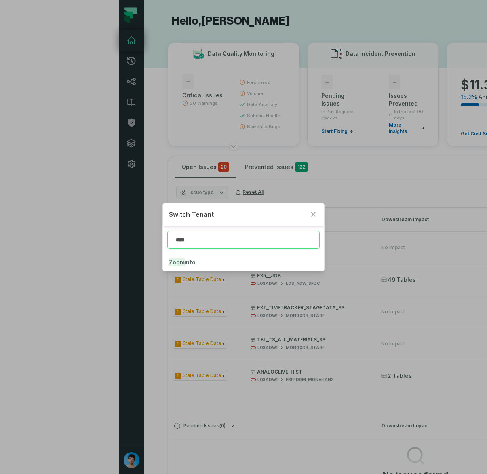
type input "****"
click button "Zoom info" at bounding box center [244, 262] width 162 height 17
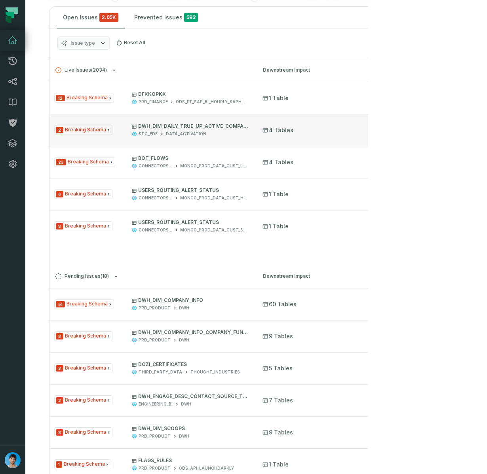
click at [216, 136] on div "STG_EDE DATA_ACTIVATION" at bounding box center [190, 134] width 116 height 6
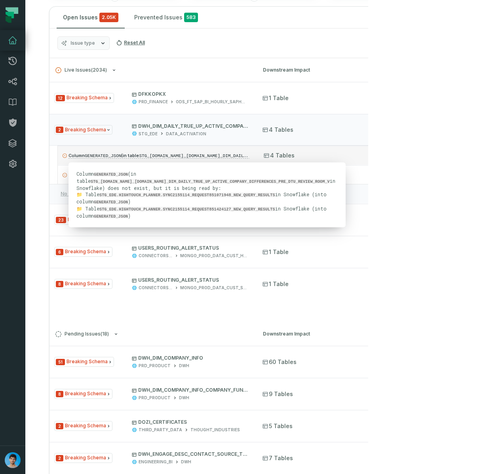
click at [227, 157] on code "STG_EDE.DATA_ACTIVATION.DWH_DIM_DAILY_TRUE_UP_ACTIVE_COMPANY_DIFFERENCES_PRE_DT…" at bounding box center [267, 155] width 256 height 6
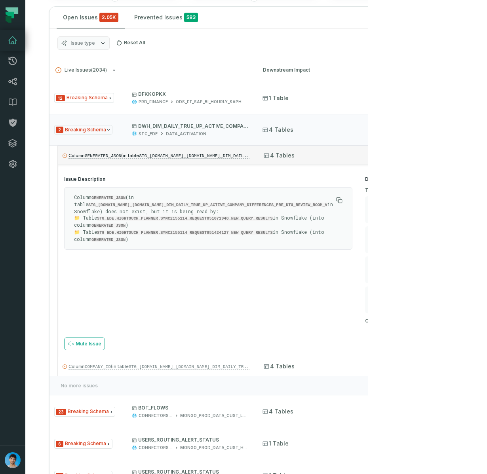
click at [227, 157] on code "STG_EDE.DATA_ACTIVATION.DWH_DIM_DAILY_TRUE_UP_ACTIVE_COMPANY_DIFFERENCES_PRE_DT…" at bounding box center [267, 155] width 256 height 6
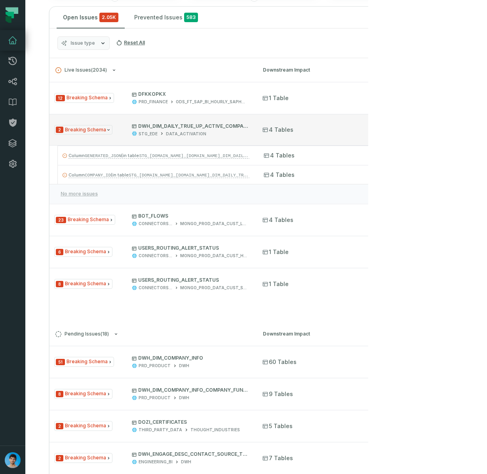
click at [122, 134] on div "2 Breaking Schema DWH_DIM_DAILY_TRUE_UP_ACTIVE_COMPANY_DIFFERENCES_PRE_DTU_REVI…" at bounding box center [151, 130] width 194 height 14
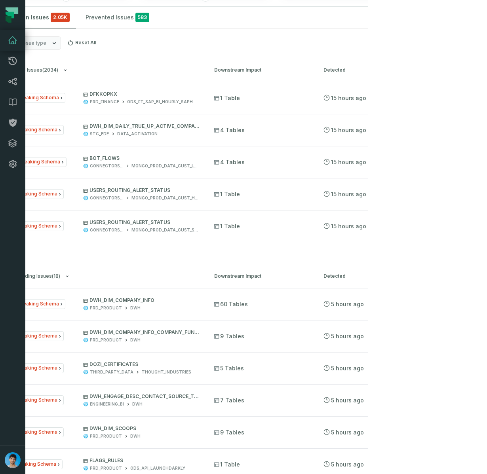
scroll to position [0, 81]
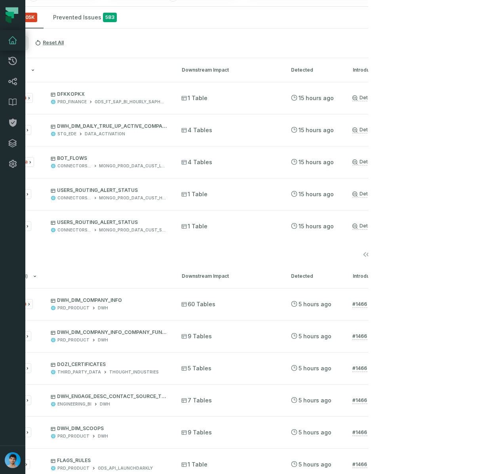
click at [435, 253] on icon "Go to next page" at bounding box center [434, 255] width 10 height 10
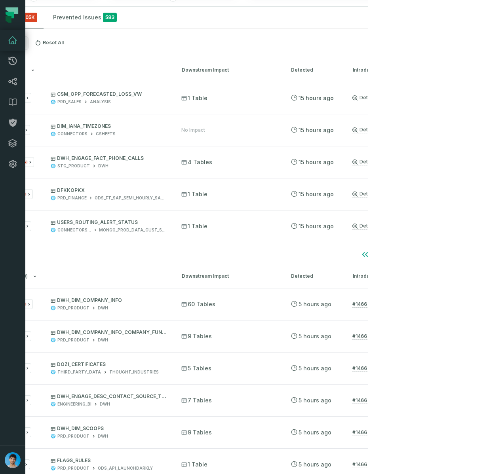
click at [435, 253] on icon "Go to next page" at bounding box center [434, 255] width 10 height 10
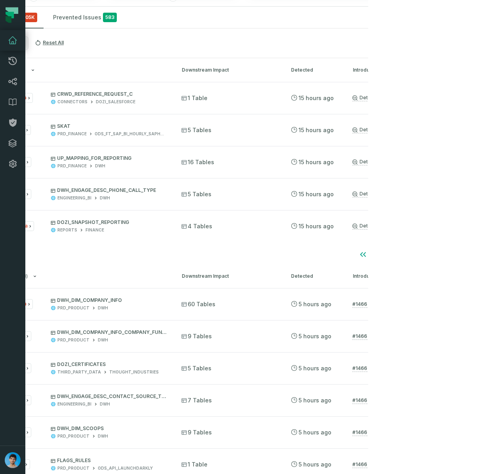
click at [435, 253] on icon "Go to next page" at bounding box center [434, 255] width 10 height 10
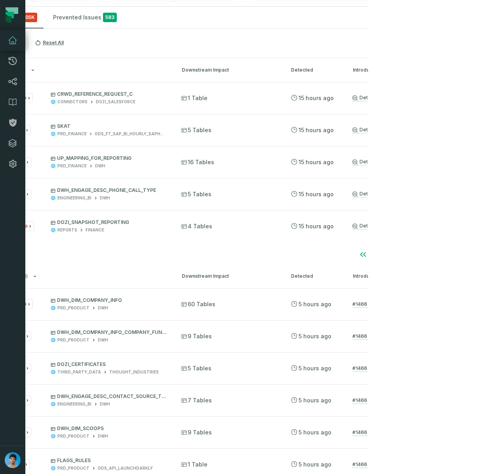
click at [435, 253] on icon "Go to next page" at bounding box center [434, 255] width 10 height 10
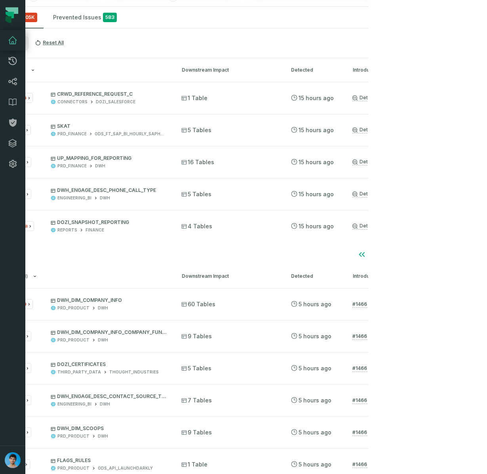
click at [435, 253] on icon "Go to next page" at bounding box center [434, 255] width 10 height 10
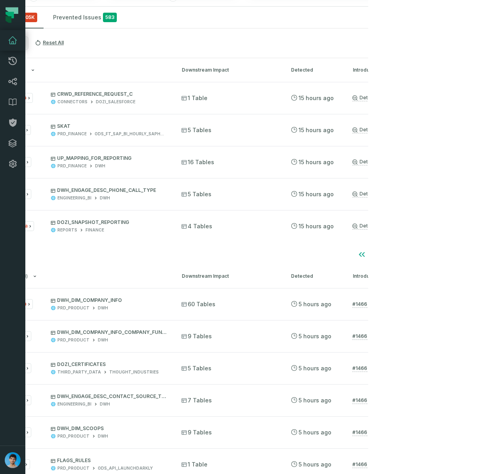
click at [435, 253] on icon "Go to next page" at bounding box center [434, 255] width 10 height 10
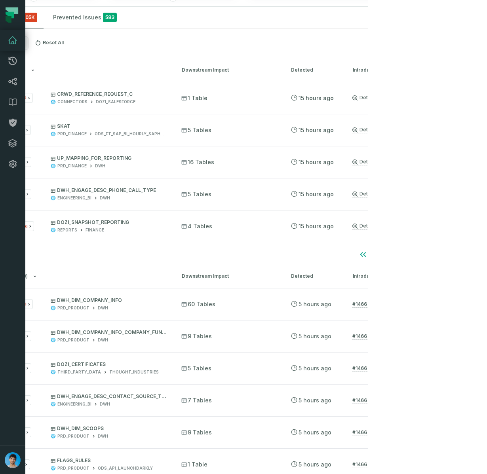
click at [435, 253] on icon "Go to next page" at bounding box center [434, 255] width 10 height 10
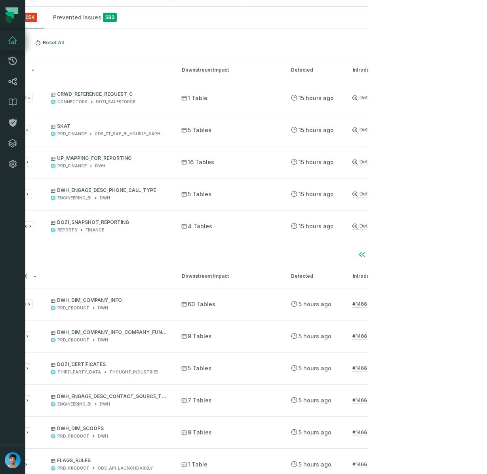
click at [435, 253] on icon "Go to next page" at bounding box center [434, 255] width 10 height 10
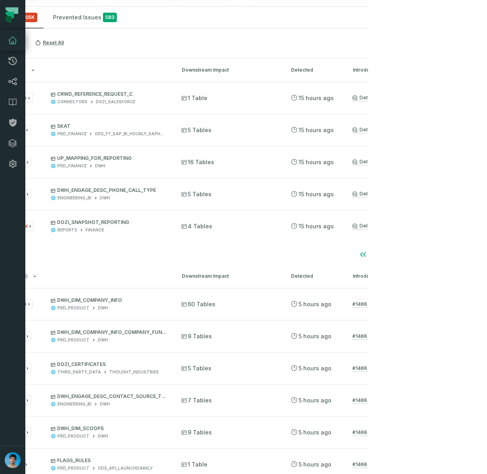
click at [435, 253] on icon "Go to next page" at bounding box center [434, 255] width 10 height 10
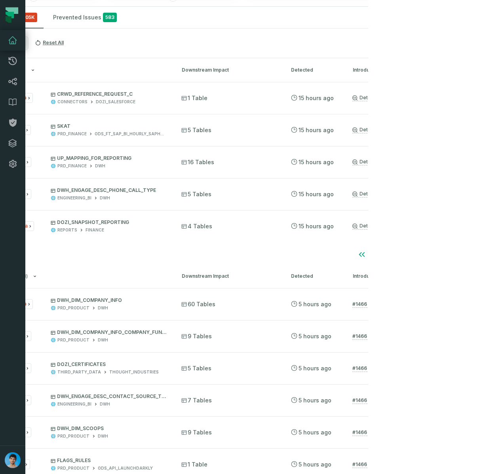
click at [435, 253] on icon "Go to next page" at bounding box center [434, 255] width 10 height 10
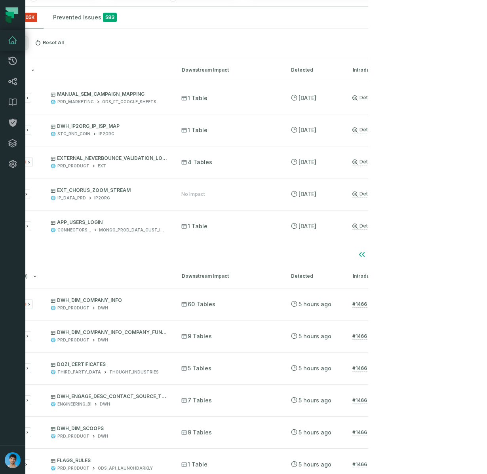
click at [435, 253] on icon "Go to next page" at bounding box center [434, 255] width 10 height 10
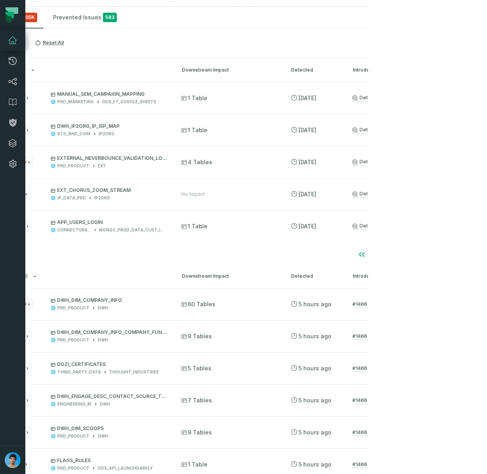
click at [435, 253] on icon "Go to next page" at bounding box center [434, 255] width 10 height 10
click at [380, 253] on icon "Go to previous page" at bounding box center [381, 254] width 3 height 5
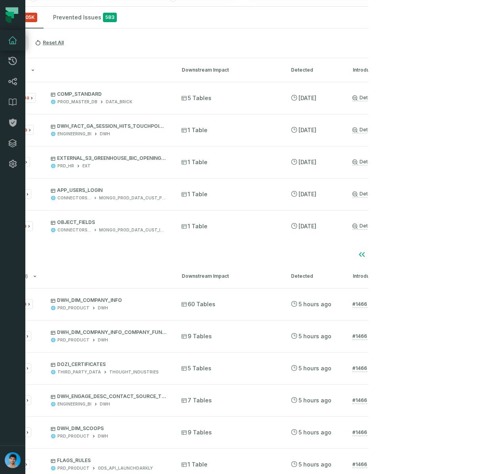
click at [380, 253] on icon "Go to previous page" at bounding box center [381, 254] width 3 height 5
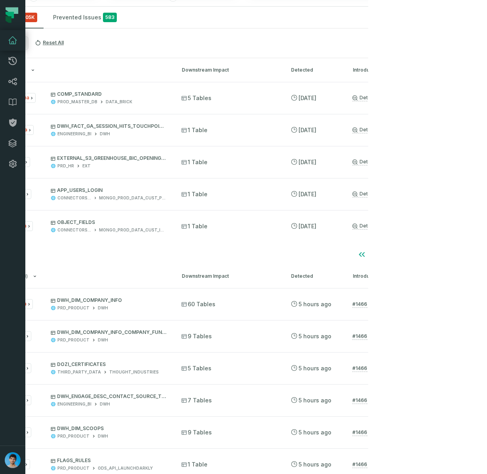
click at [380, 253] on icon "Go to previous page" at bounding box center [381, 254] width 3 height 5
click at [380, 253] on icon "Go to previous page" at bounding box center [383, 255] width 10 height 10
click at [381, 253] on icon "Go to previous page" at bounding box center [382, 254] width 3 height 5
click at [380, 253] on icon "Go to previous page" at bounding box center [381, 254] width 3 height 5
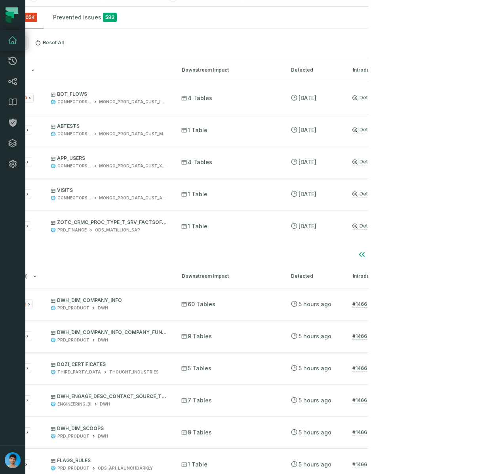
click at [380, 252] on icon "Go to previous page" at bounding box center [381, 254] width 3 height 5
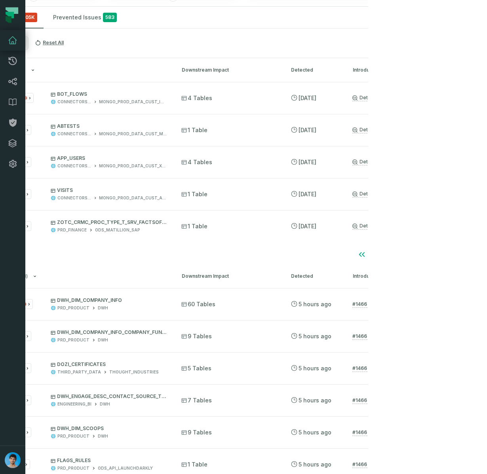
click at [380, 252] on icon "Go to previous page" at bounding box center [381, 254] width 3 height 5
click at [380, 252] on icon "Go to previous page" at bounding box center [383, 255] width 10 height 10
click at [381, 252] on icon "Go to previous page" at bounding box center [382, 254] width 3 height 5
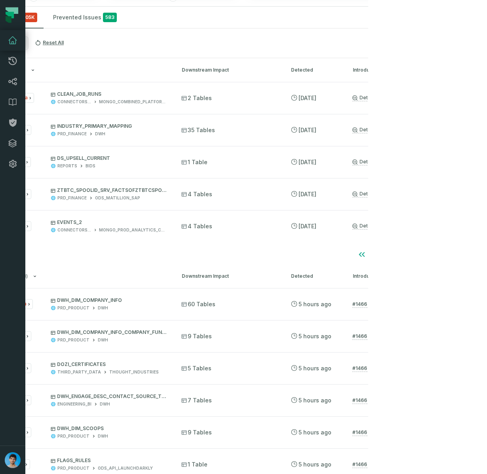
click at [380, 252] on icon "Go to previous page" at bounding box center [381, 254] width 3 height 5
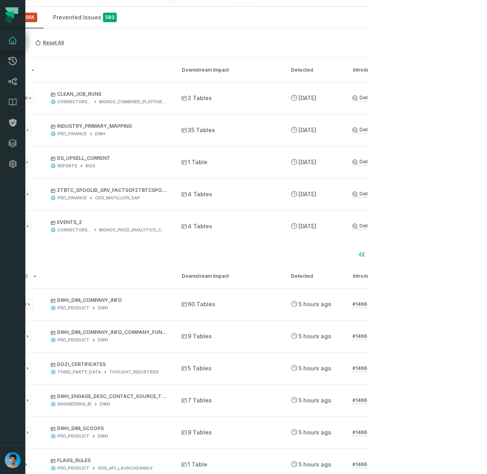
click at [380, 252] on icon "Go to previous page" at bounding box center [381, 254] width 3 height 5
click at [382, 256] on icon "Go to previous page" at bounding box center [381, 255] width 10 height 10
click at [382, 256] on icon "Go to previous page" at bounding box center [383, 255] width 10 height 10
click at [382, 256] on icon "Go to previous page" at bounding box center [381, 255] width 10 height 10
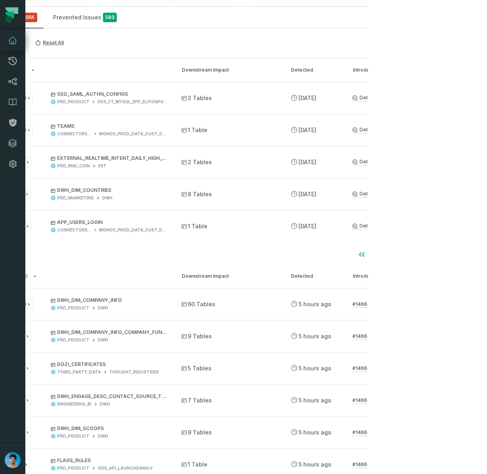
click at [382, 256] on icon "Go to previous page" at bounding box center [381, 255] width 10 height 10
click at [382, 256] on icon "Go to previous page" at bounding box center [382, 255] width 10 height 10
click at [382, 256] on icon "Go to previous page" at bounding box center [381, 255] width 10 height 10
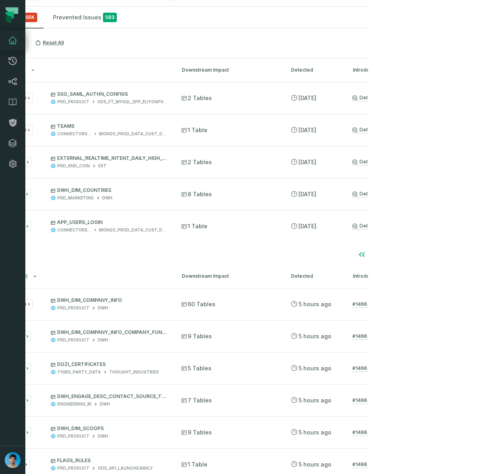
click at [382, 256] on icon "Go to previous page" at bounding box center [381, 255] width 10 height 10
click at [382, 256] on icon "Go to previous page" at bounding box center [383, 255] width 10 height 10
click at [382, 256] on icon "Go to previous page" at bounding box center [381, 255] width 10 height 10
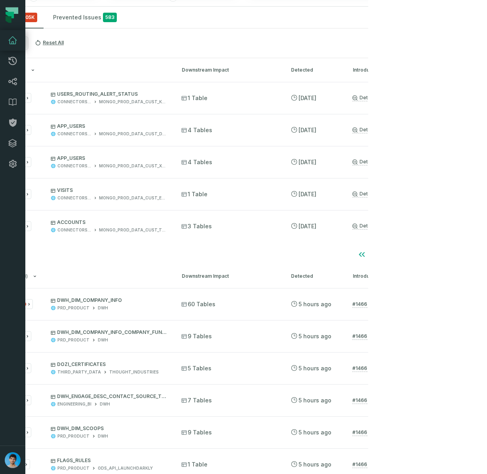
click at [382, 256] on icon "Go to previous page" at bounding box center [381, 255] width 10 height 10
click at [382, 256] on icon "Go to previous page" at bounding box center [383, 255] width 10 height 10
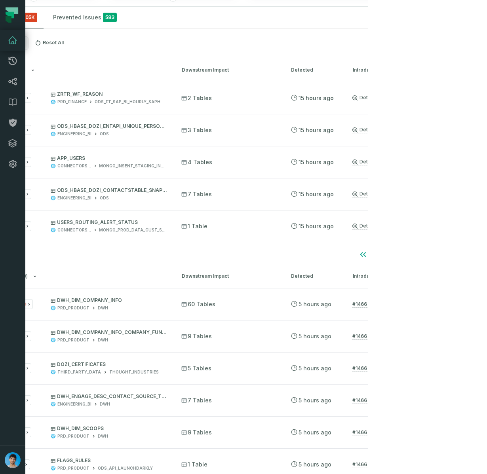
click at [435, 258] on icon "Go to next page" at bounding box center [434, 255] width 10 height 10
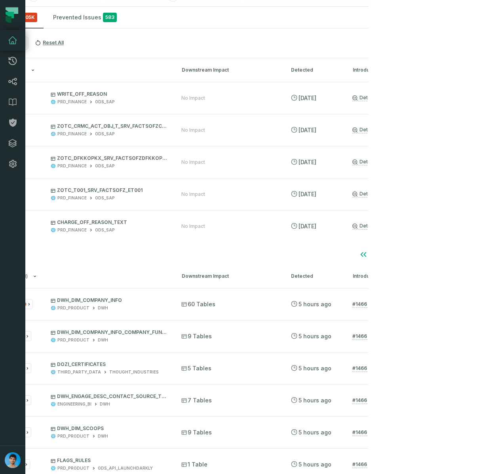
click at [379, 258] on icon "Go to previous page" at bounding box center [383, 255] width 10 height 10
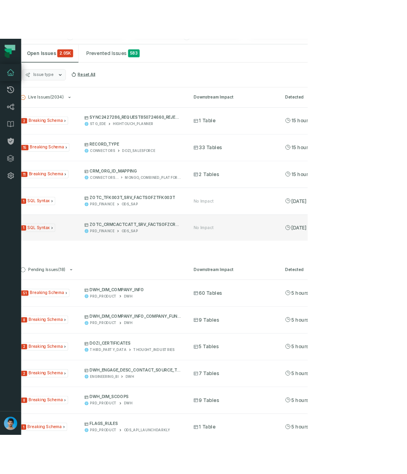
scroll to position [0, 0]
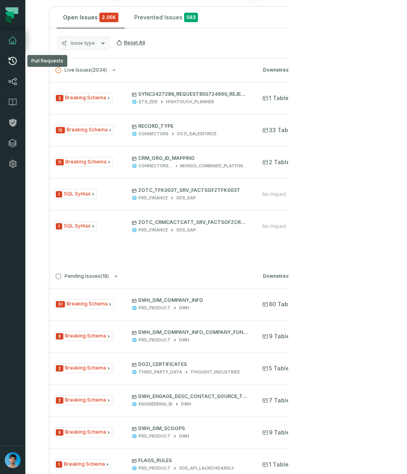
click at [13, 61] on icon at bounding box center [13, 61] width 8 height 8
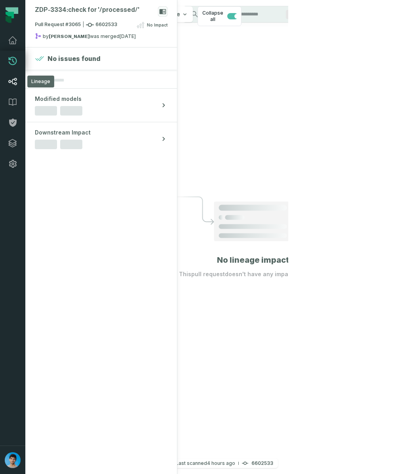
click at [18, 84] on link "Lineage" at bounding box center [12, 81] width 25 height 21
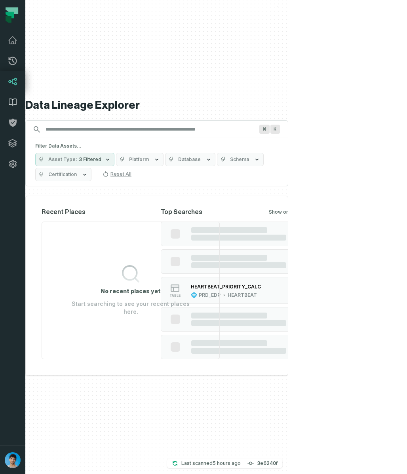
click at [14, 103] on icon at bounding box center [13, 102] width 10 height 10
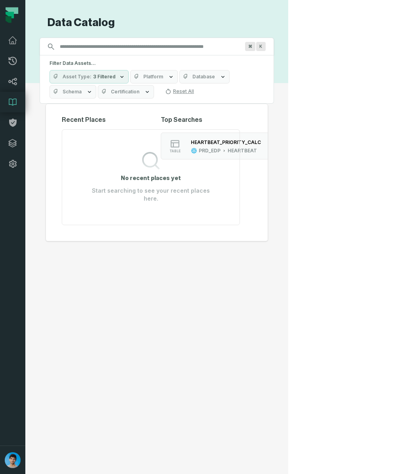
click at [209, 296] on div "Data Catalog Search for assets across the organization ⌘ K Filter Data Assets..…" at bounding box center [157, 237] width 234 height 443
